Goal: Information Seeking & Learning: Learn about a topic

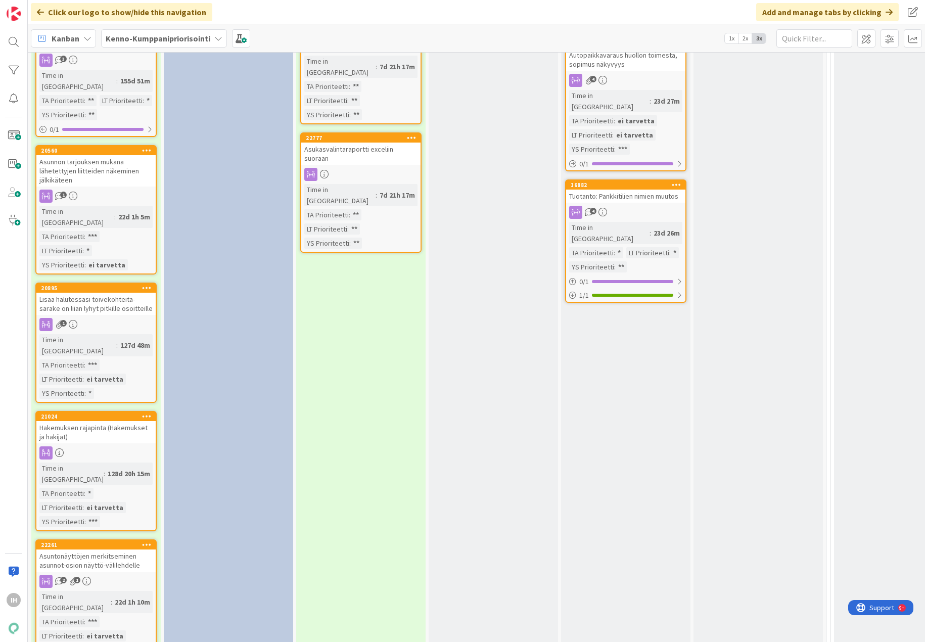
scroll to position [1293, 0]
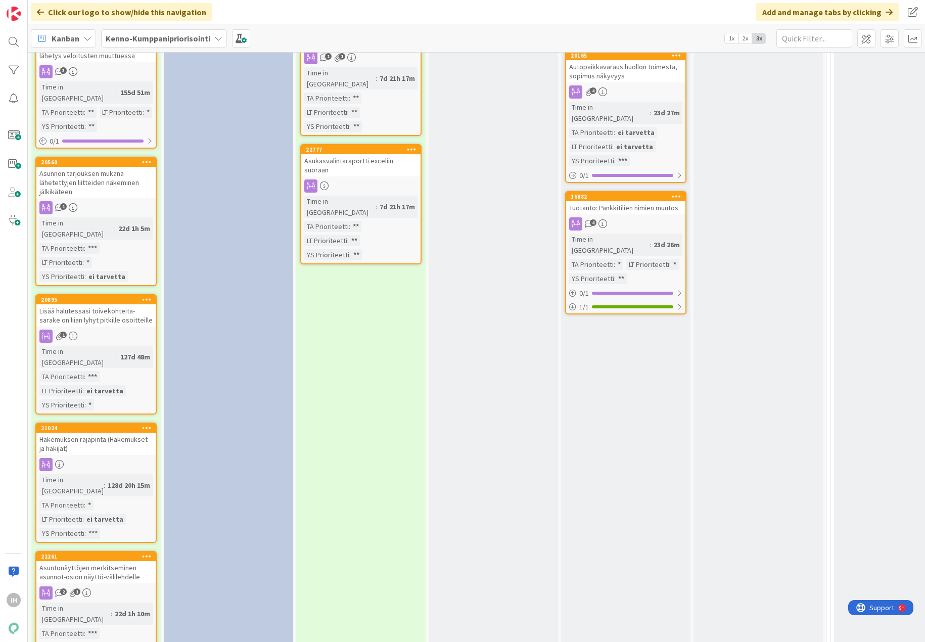
click at [96, 433] on div "Hakemuksen rajapinta (Hakemukset ja hakijat)" at bounding box center [95, 444] width 119 height 22
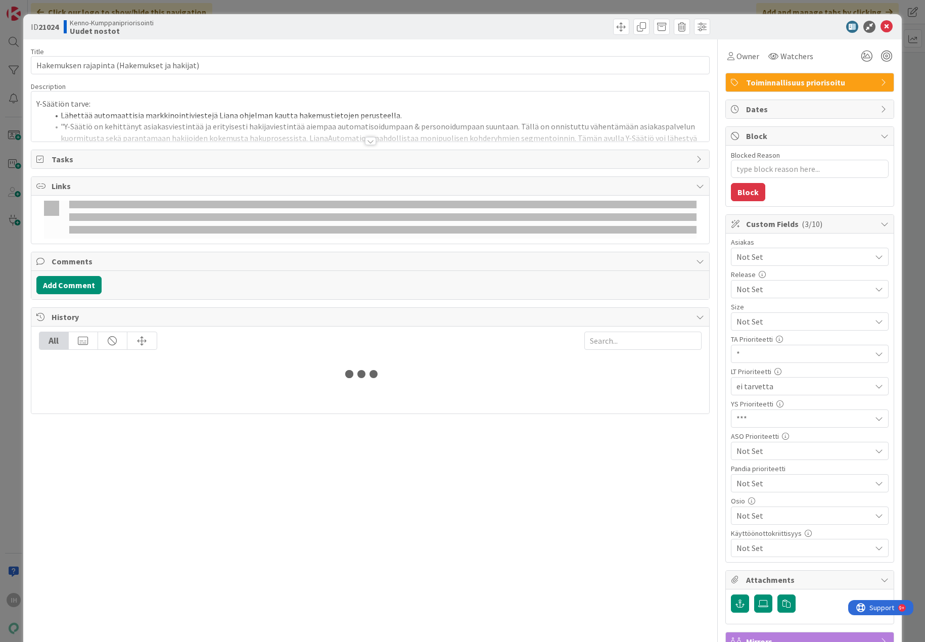
type textarea "x"
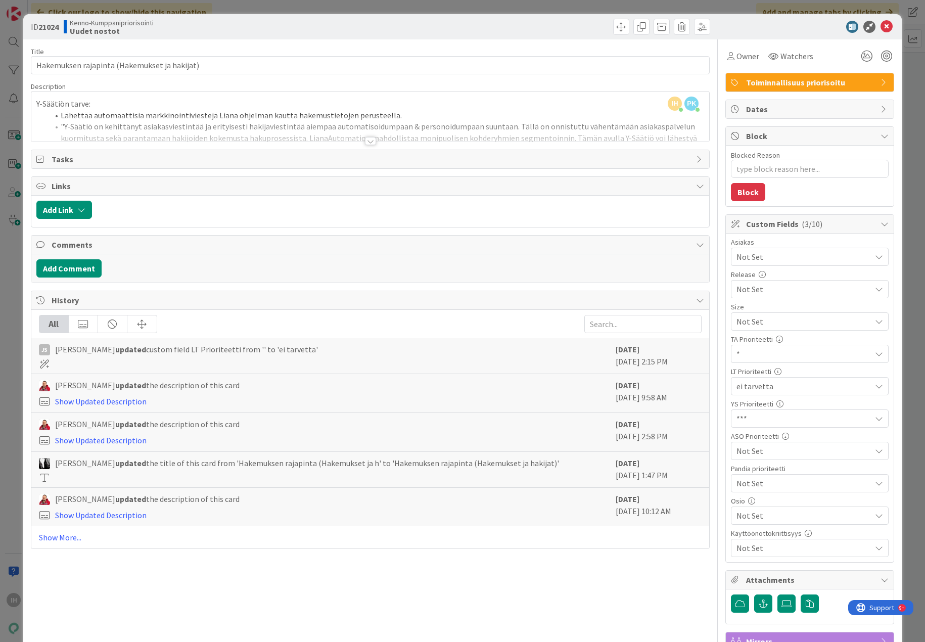
click at [365, 139] on div at bounding box center [370, 141] width 11 height 8
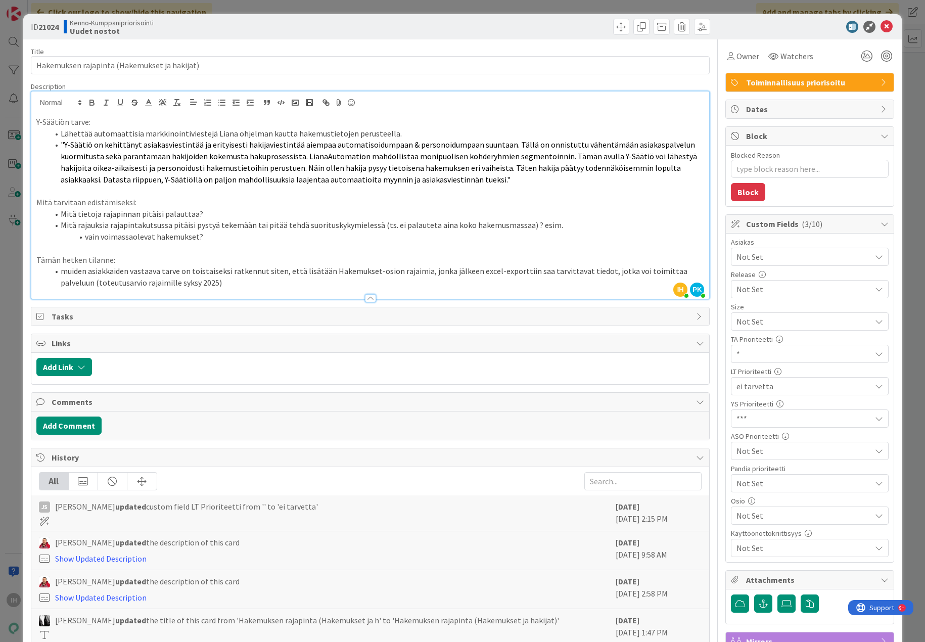
click at [208, 281] on li "muiden asiakkaiden vastaava tarve on toistaiseksi ratkennut siten, että lisätää…" at bounding box center [377, 276] width 656 height 23
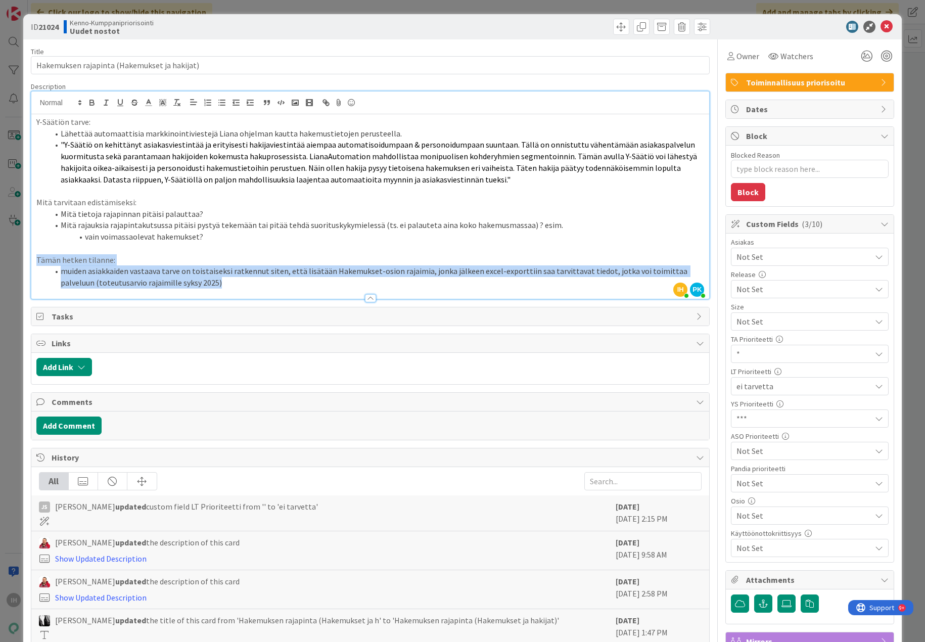
drag, startPoint x: 186, startPoint y: 284, endPoint x: 24, endPoint y: 263, distance: 163.1
click at [22, 259] on div "ID 21024 Kenno-Kumppanipriorisointi Uudet nostot Title 44 / 128 Hakemuksen raja…" at bounding box center [462, 321] width 925 height 642
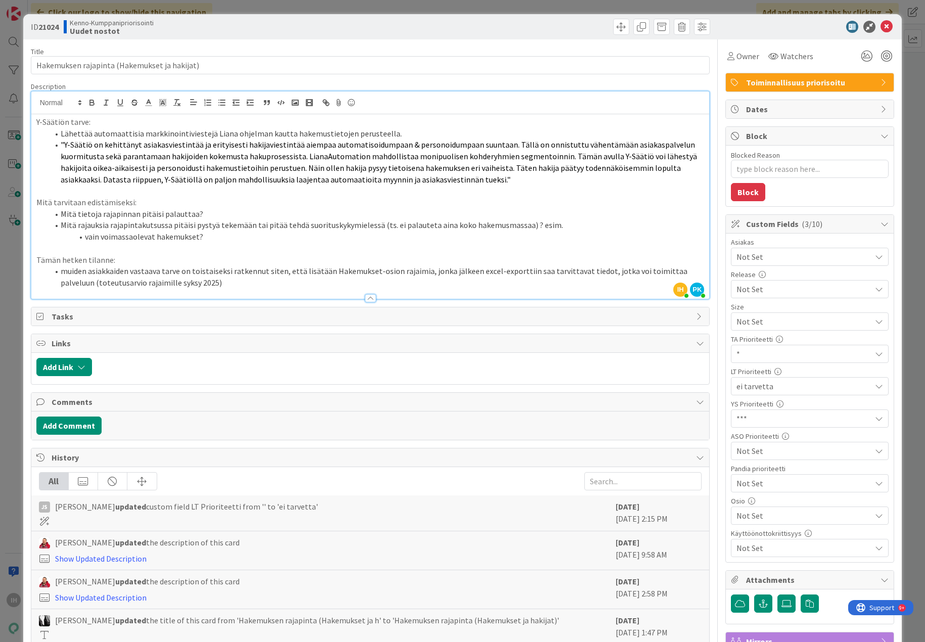
click at [212, 240] on li "vain voimassaolevat hakemukset?" at bounding box center [377, 237] width 656 height 12
click at [26, 383] on div "ID 21024 Kenno-Kumppanipriorisointi Uudet nostot Title 44 / 128 Hakemuksen raja…" at bounding box center [462, 436] width 879 height 844
click at [328, 281] on li "muiden asiakkaiden vastaava tarve on toistaiseksi ratkennut siten, että lisätää…" at bounding box center [377, 276] width 656 height 23
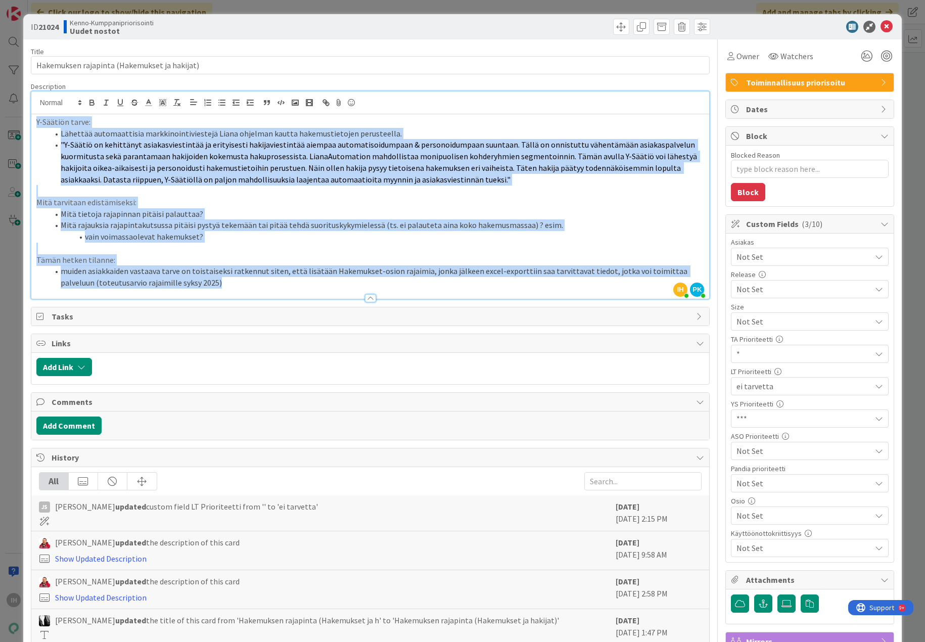
drag, startPoint x: 194, startPoint y: 281, endPoint x: 25, endPoint y: 57, distance: 280.8
click at [25, 57] on div "ID 21024 Kenno-Kumppanipriorisointi Uudet nostot Title 44 / 128 Hakemuksen raja…" at bounding box center [462, 436] width 879 height 844
click at [165, 254] on p "Tämän hetken tilanne:" at bounding box center [370, 260] width 668 height 12
drag, startPoint x: 209, startPoint y: 287, endPoint x: 33, endPoint y: 121, distance: 241.0
click at [33, 121] on div "Y-Säätiön tarve: Lähettää automaattisia markkinointiviestejä Liana ohjelman kau…" at bounding box center [370, 206] width 678 height 185
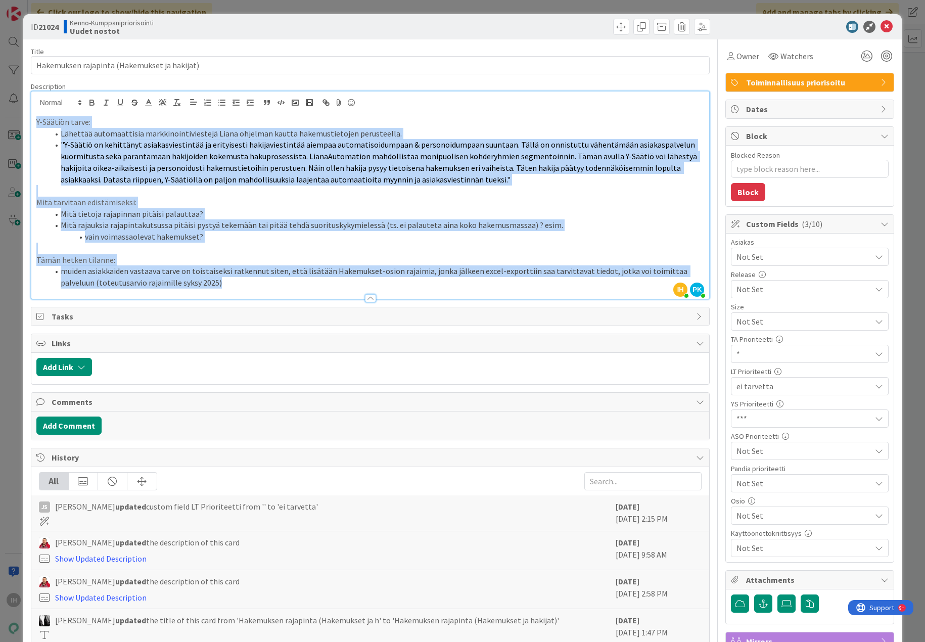
click at [52, 191] on p at bounding box center [370, 191] width 668 height 12
drag, startPoint x: 203, startPoint y: 284, endPoint x: 1, endPoint y: 145, distance: 245.1
click at [29, 121] on div "ID 21024 Kenno-Kumppanipriorisointi Uudet nostot Title 44 / 128 Hakemuksen raja…" at bounding box center [462, 436] width 879 height 844
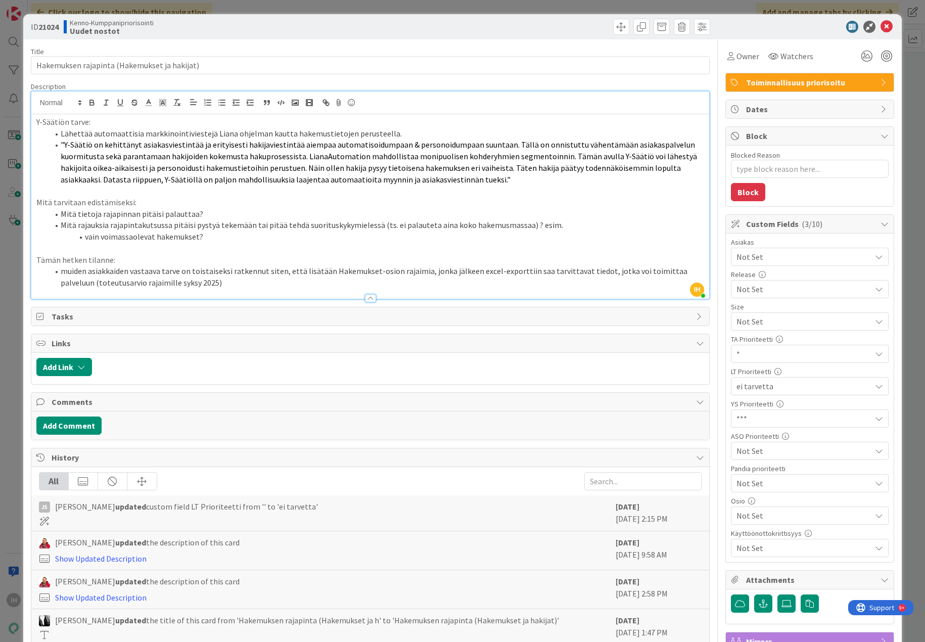
click at [11, 55] on div "ID 21024 Kenno-Kumppanipriorisointi Uudet nostot Title 44 / 128 Hakemuksen raja…" at bounding box center [462, 321] width 925 height 642
